Goal: Task Accomplishment & Management: Use online tool/utility

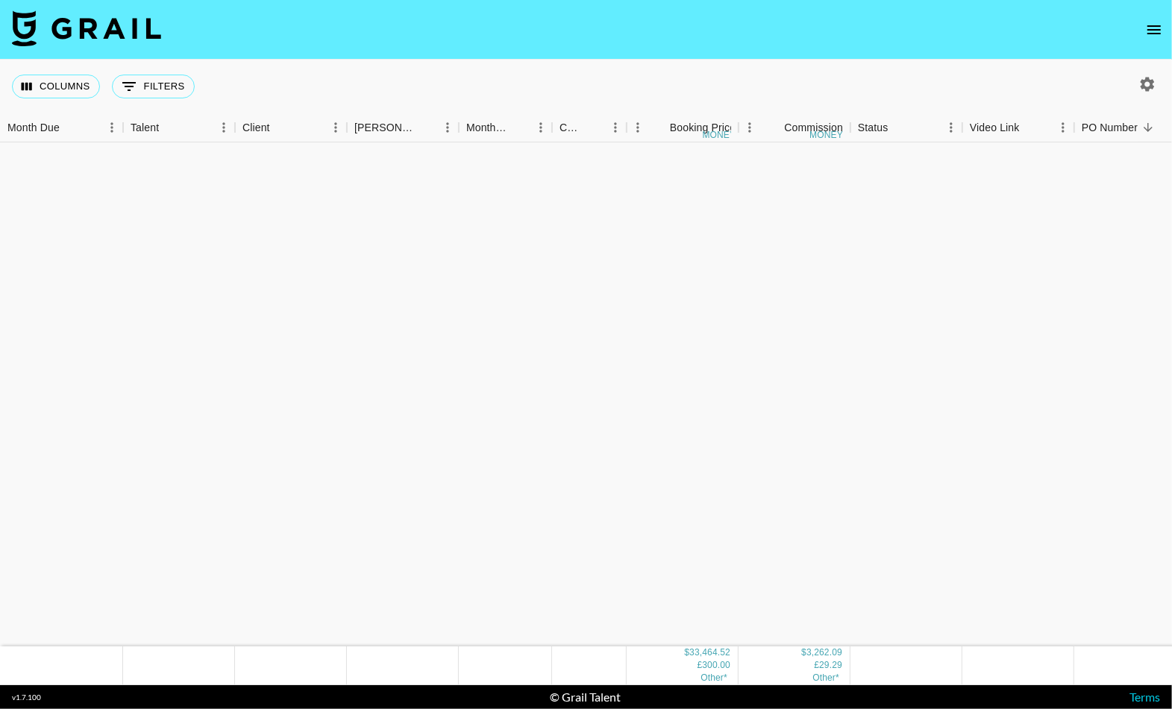
scroll to position [1317, 0]
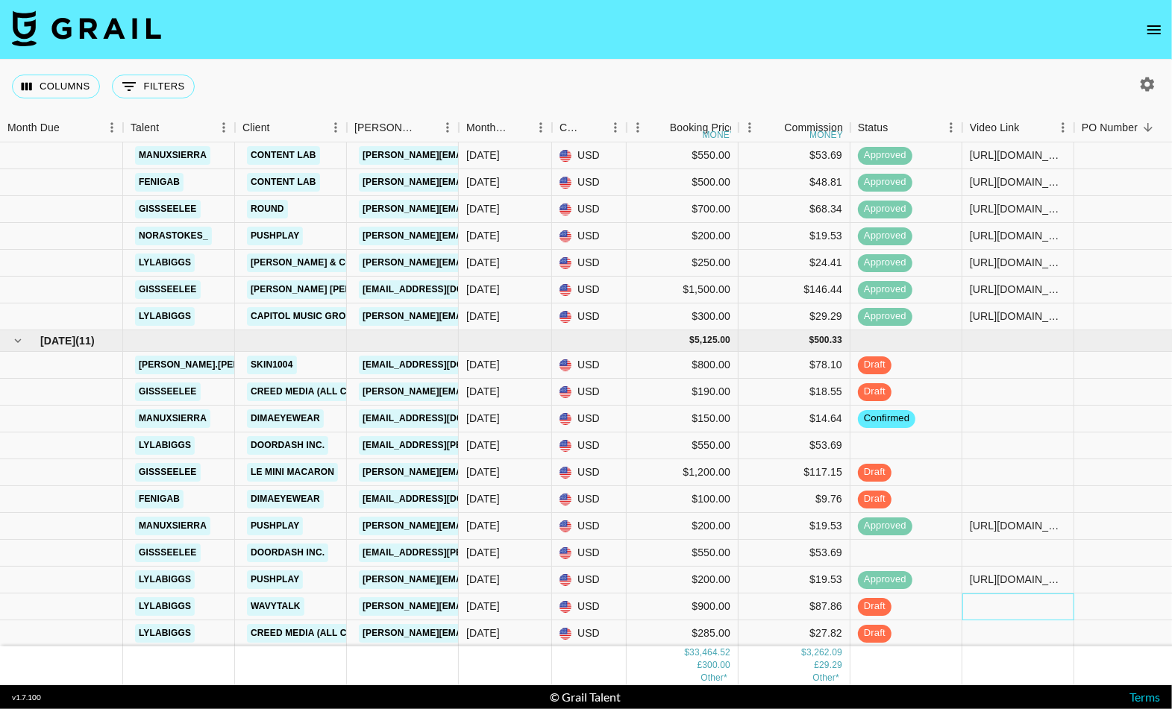
click at [982, 602] on div at bounding box center [1018, 607] width 112 height 27
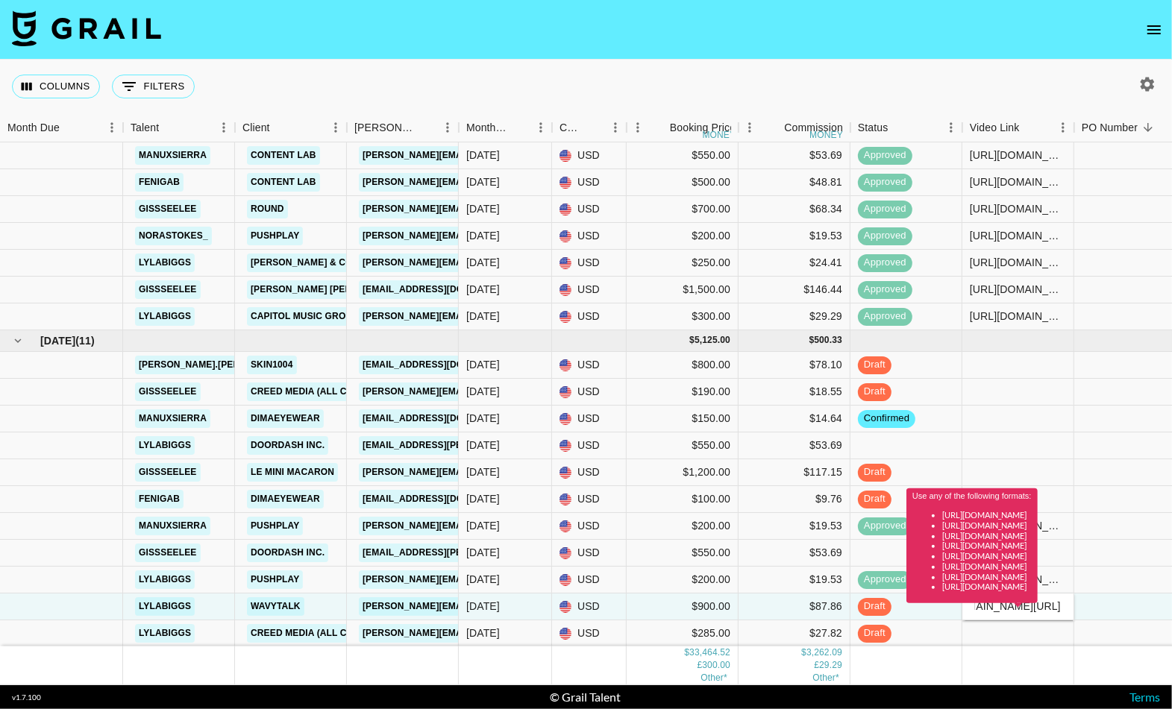
scroll to position [0, 0]
type input "[URL][DOMAIN_NAME]"
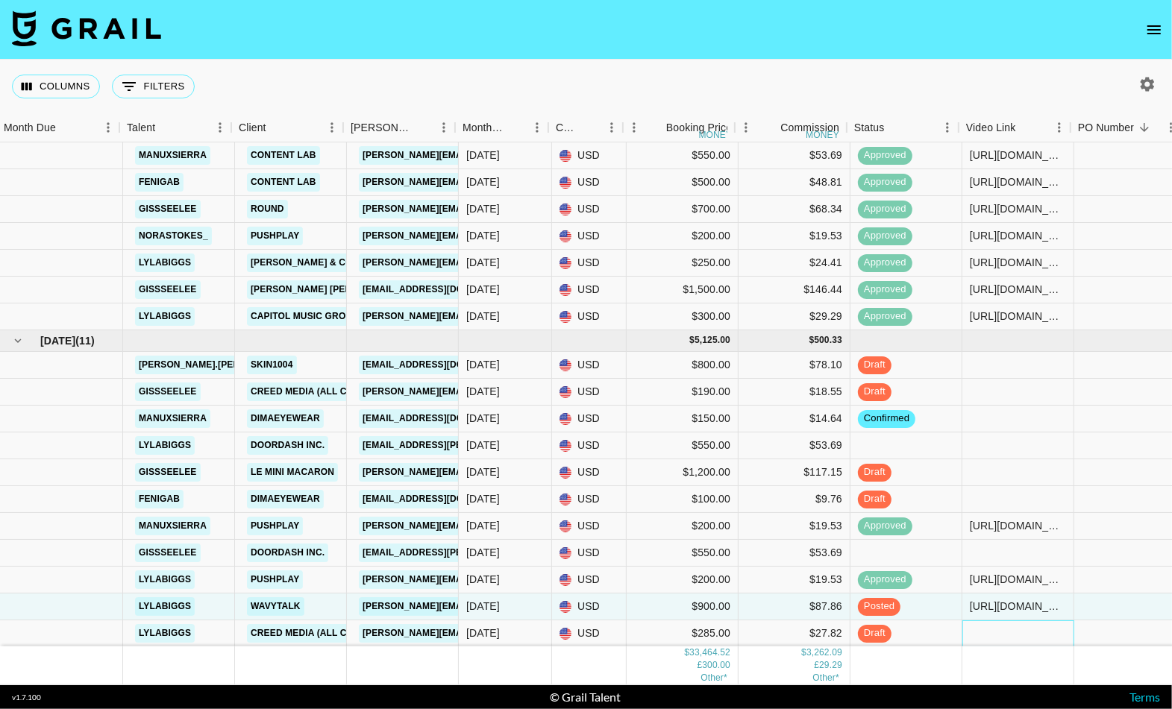
scroll to position [1317, 521]
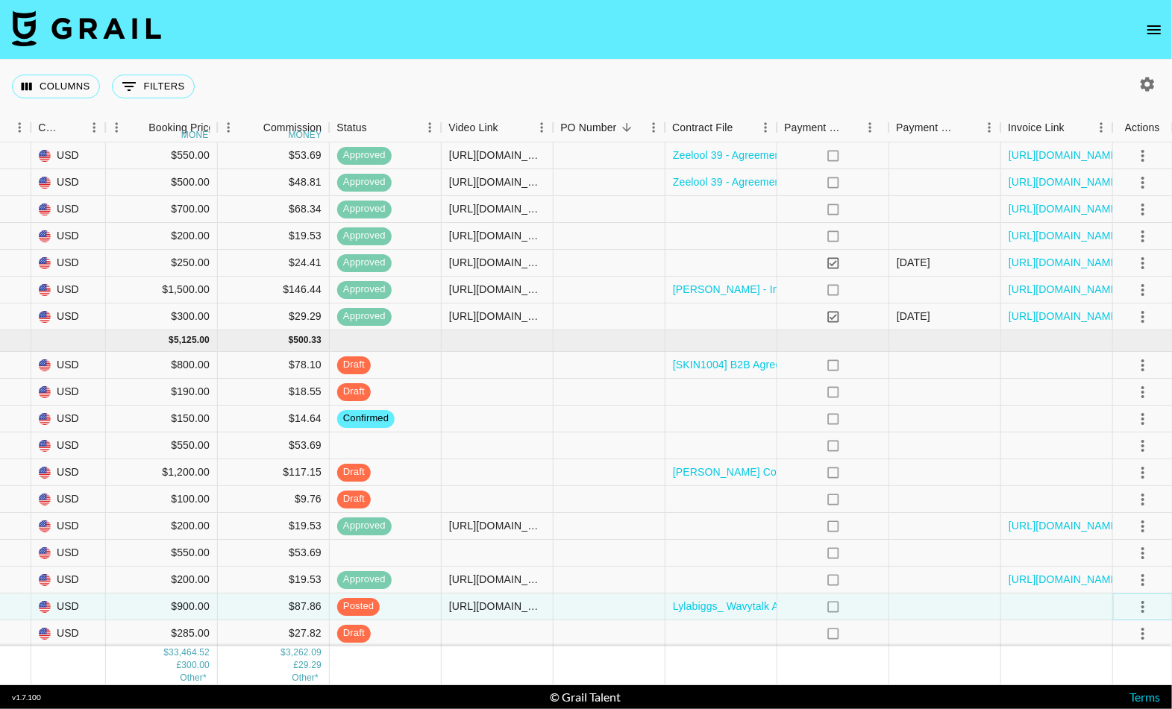
click at [1136, 601] on icon "select merge strategy" at bounding box center [1143, 607] width 18 height 18
click at [1120, 575] on div "Approve" at bounding box center [1110, 574] width 46 height 18
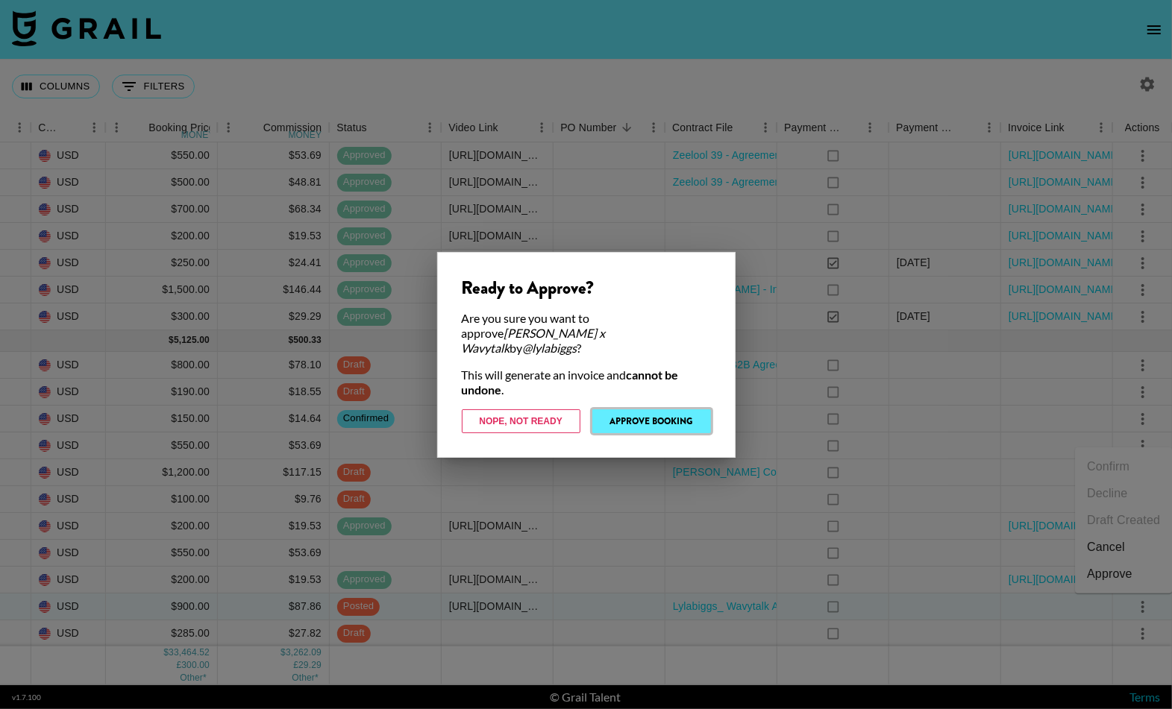
click at [661, 410] on button "Approve Booking" at bounding box center [651, 422] width 119 height 24
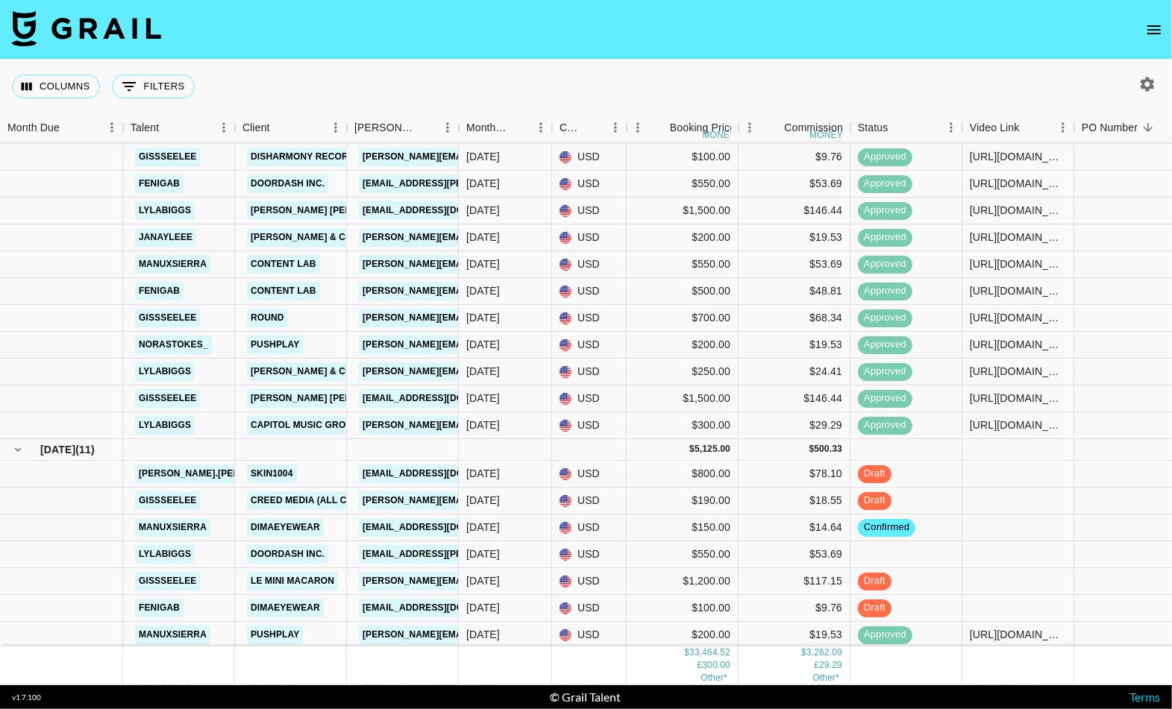
scroll to position [1317, 0]
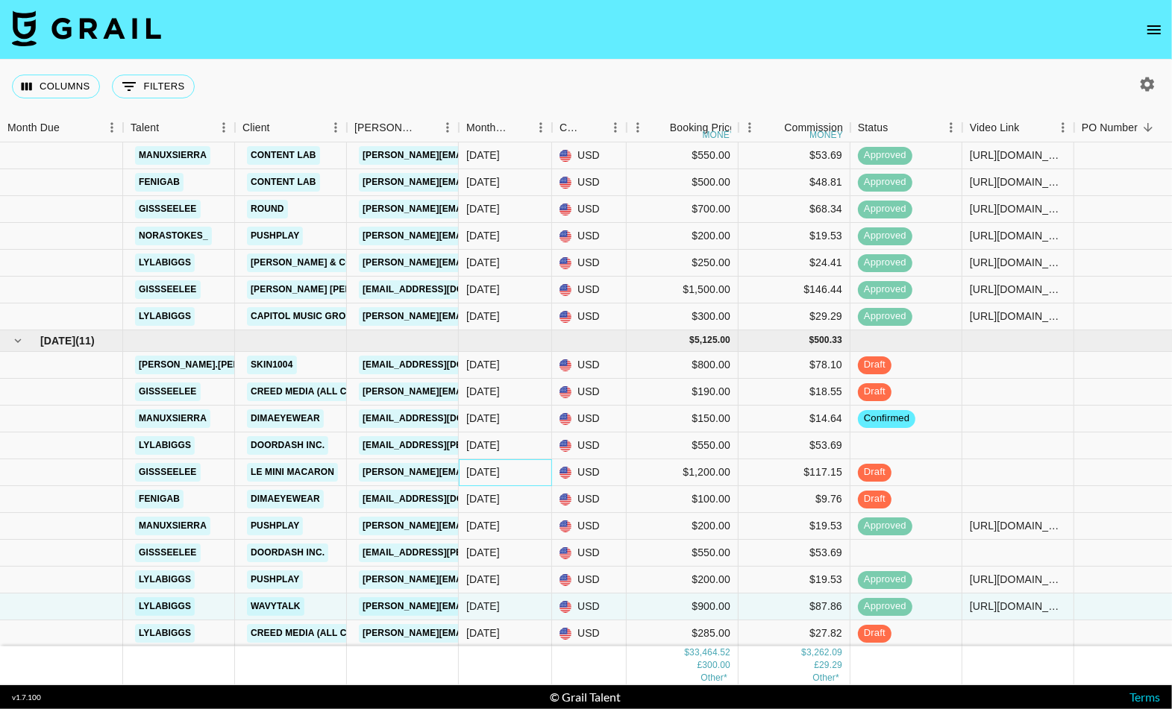
click at [490, 470] on div "[DATE]" at bounding box center [483, 472] width 34 height 15
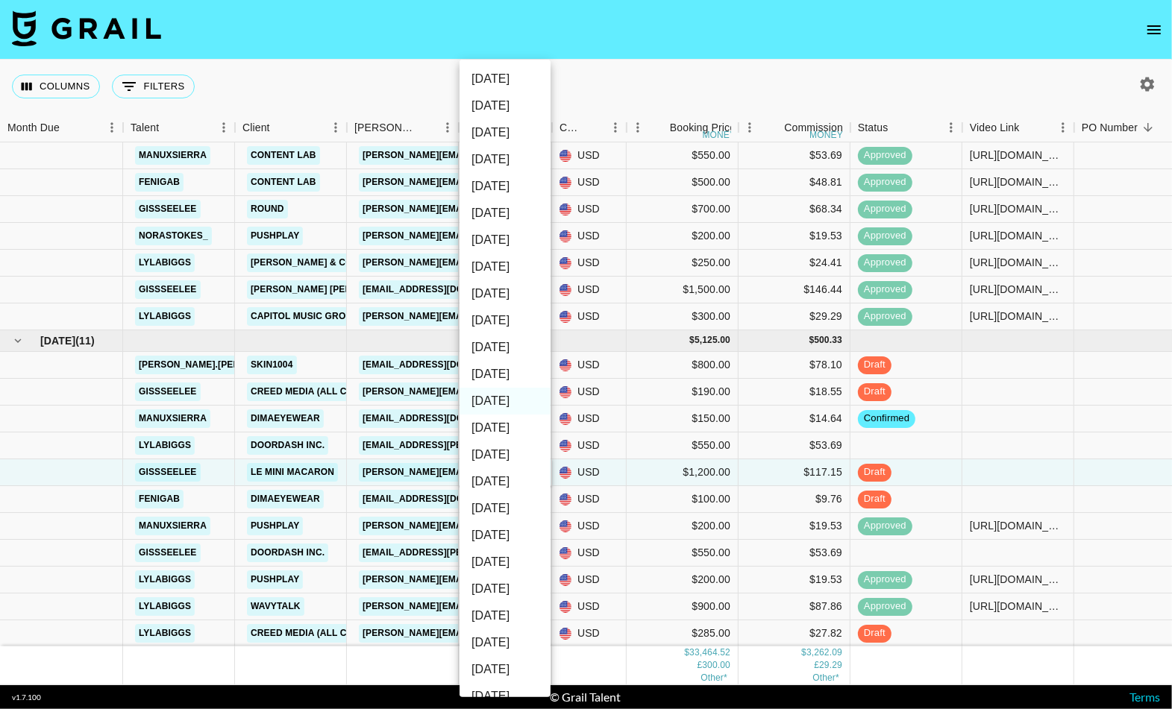
click at [505, 377] on li "[DATE]" at bounding box center [504, 374] width 91 height 27
type input "[DATE]"
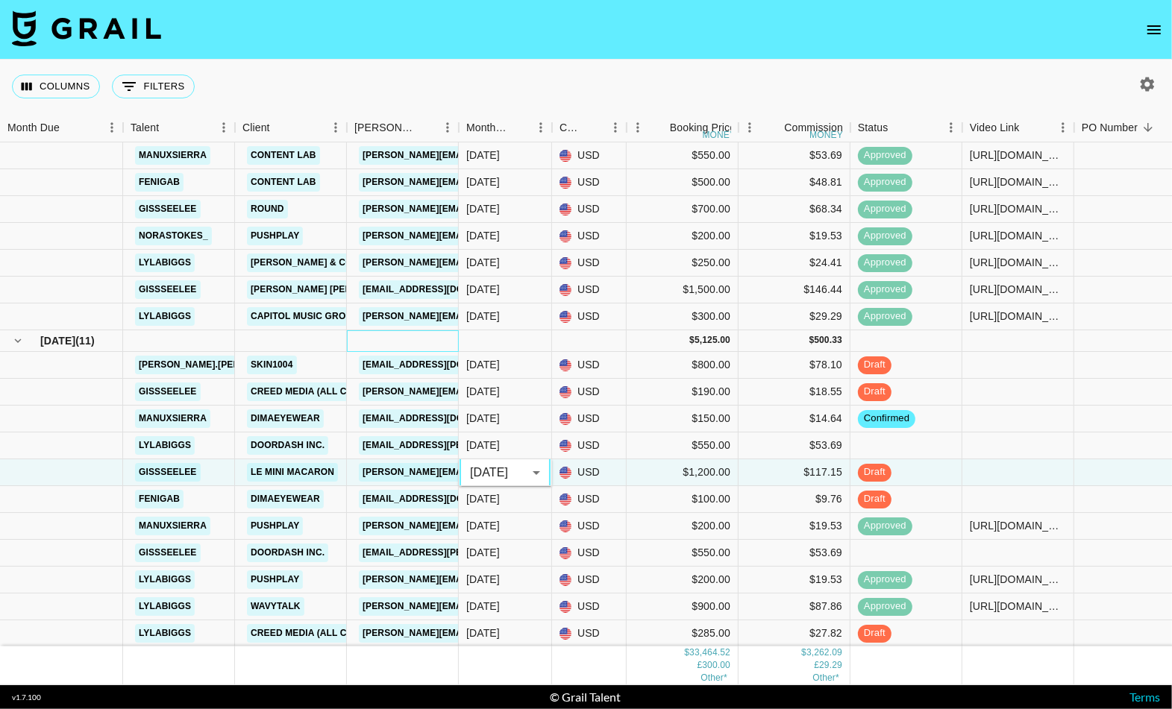
drag, startPoint x: 392, startPoint y: 333, endPoint x: 430, endPoint y: 451, distance: 123.1
click at [392, 333] on div at bounding box center [403, 341] width 112 height 22
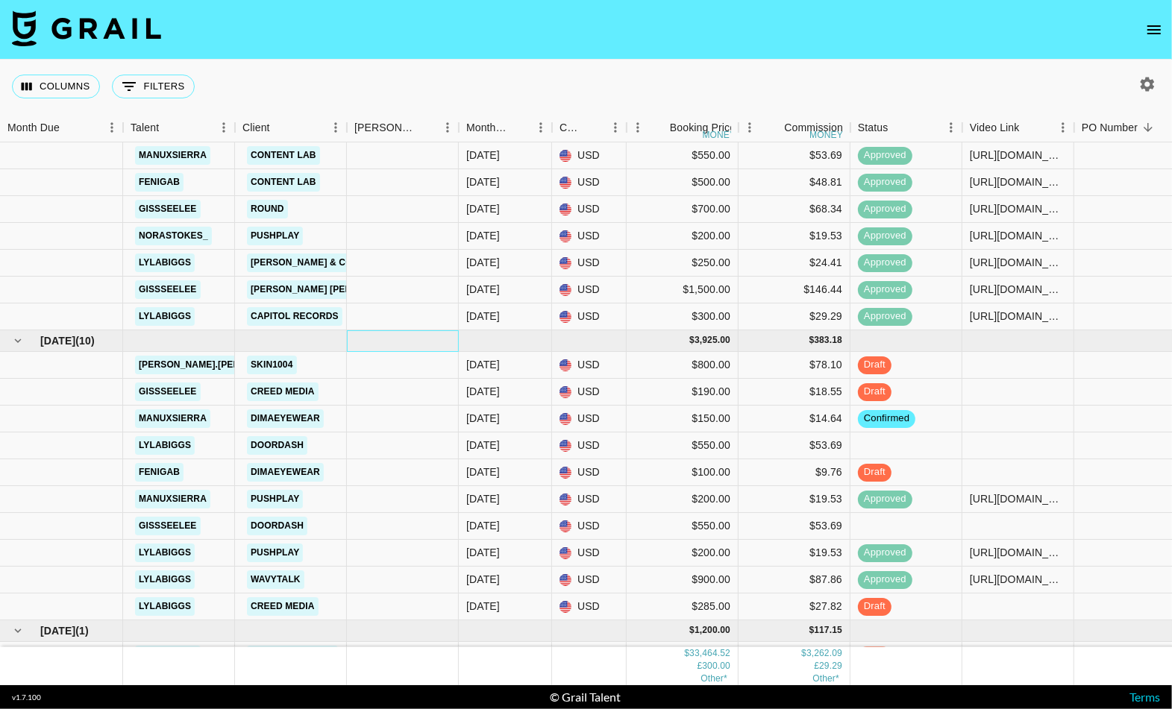
scroll to position [1338, 0]
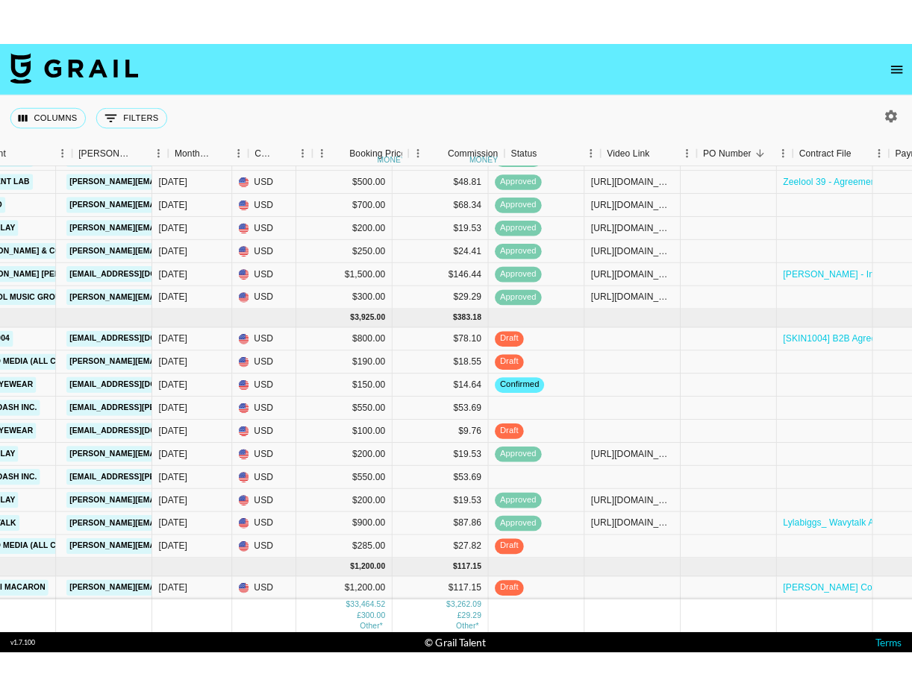
scroll to position [1338, 0]
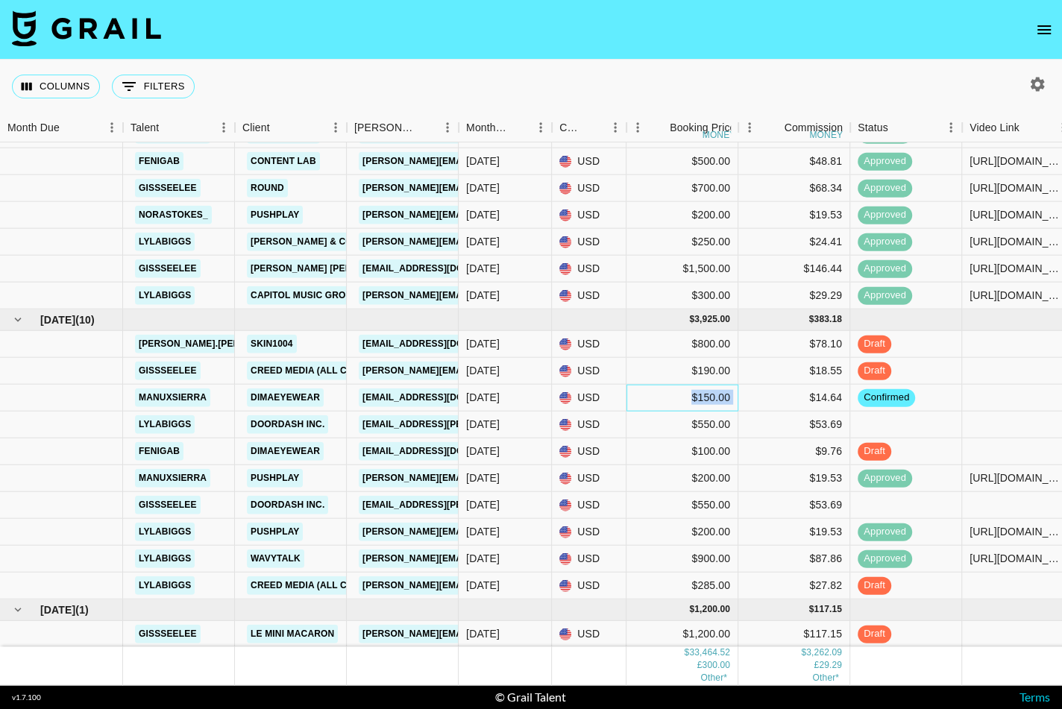
drag, startPoint x: 694, startPoint y: 395, endPoint x: 749, endPoint y: 393, distance: 54.5
click at [750, 393] on div "manuxsierra Dimaeyewear marketing@dimaeyewear.com Sep '25 USD $150.00 $14.64 co…" at bounding box center [846, 397] width 1693 height 27
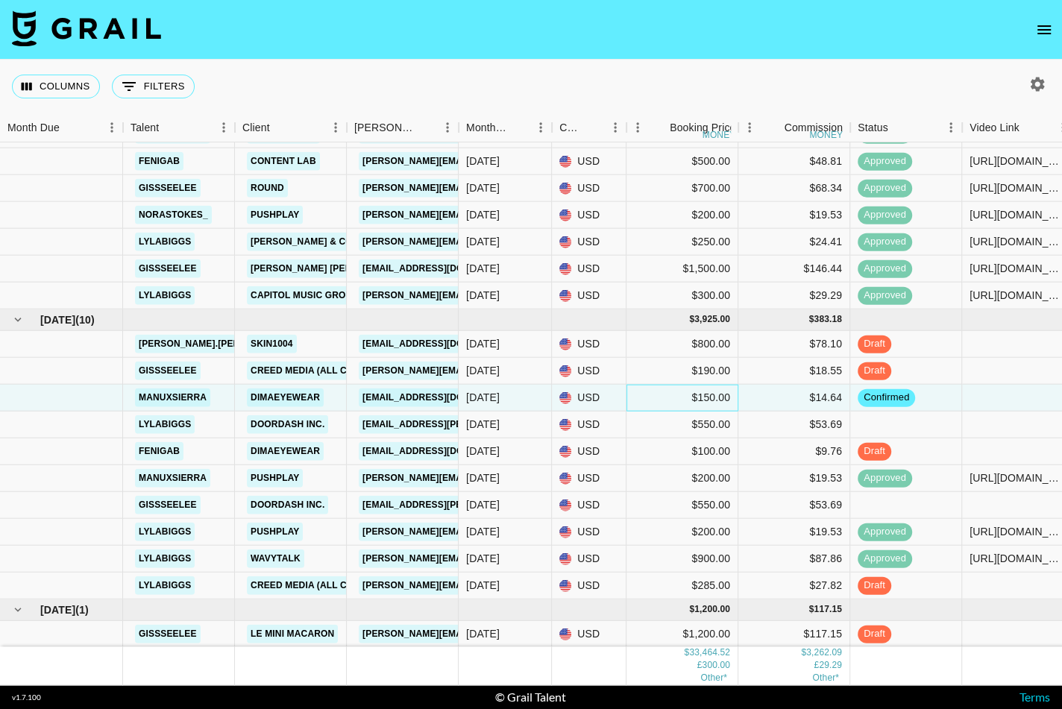
click at [678, 396] on div "$150.00" at bounding box center [683, 397] width 112 height 27
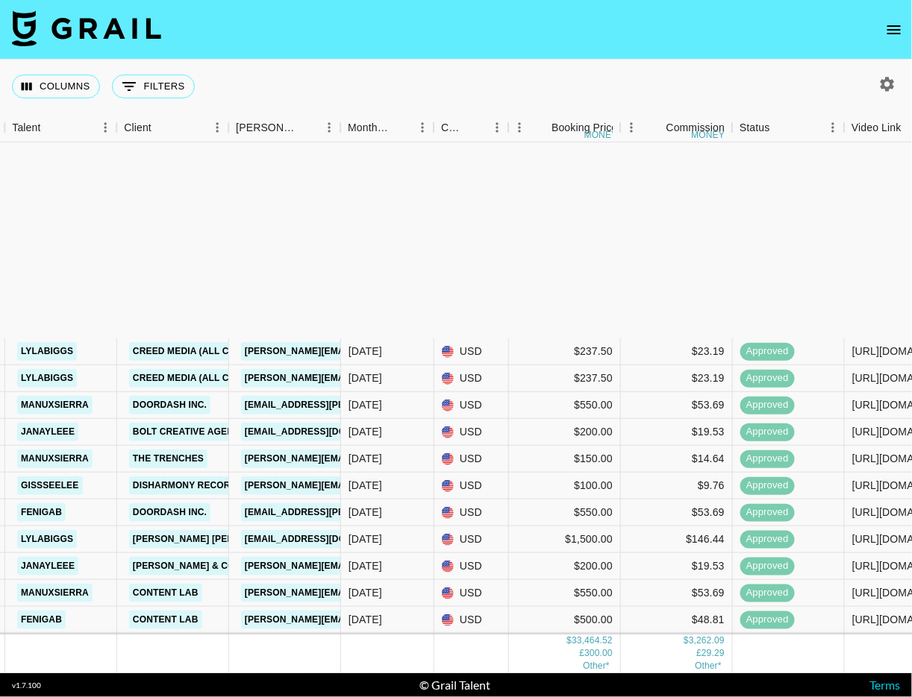
scroll to position [1350, 118]
